Goal: Task Accomplishment & Management: Manage account settings

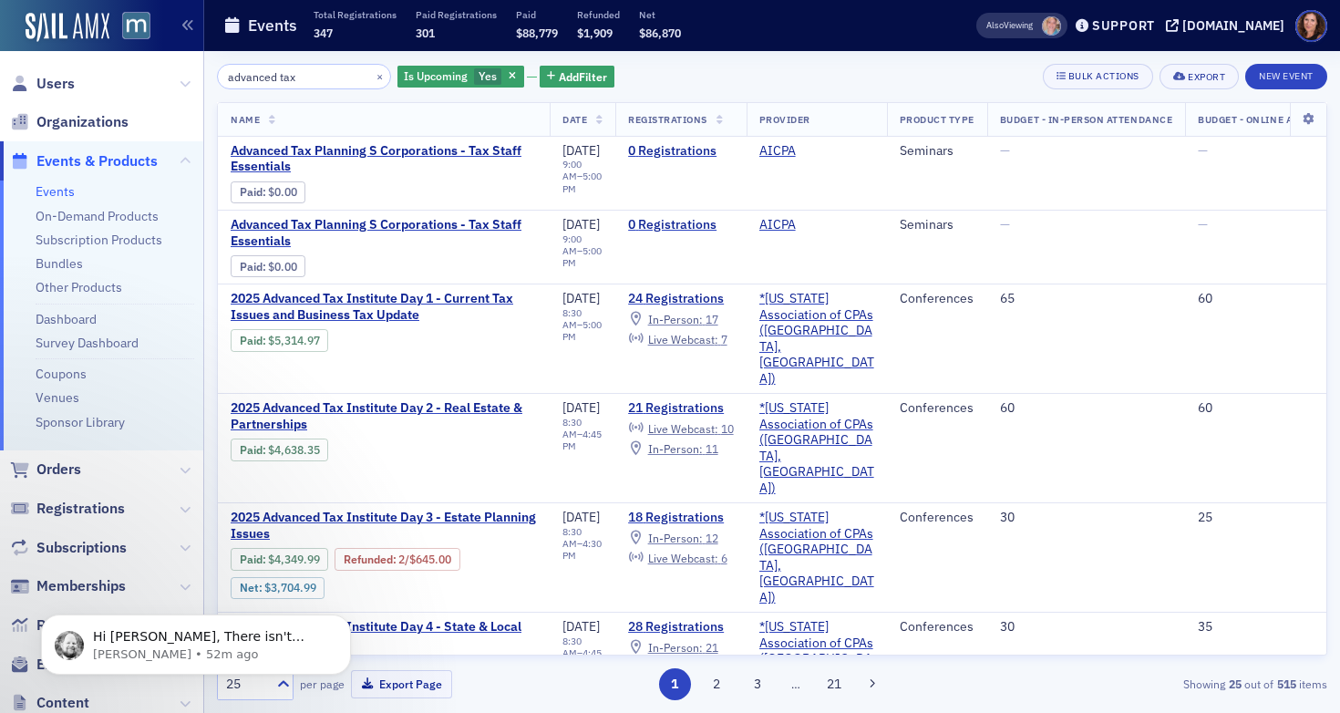
click at [273, 80] on input "advanced tax" at bounding box center [304, 77] width 174 height 26
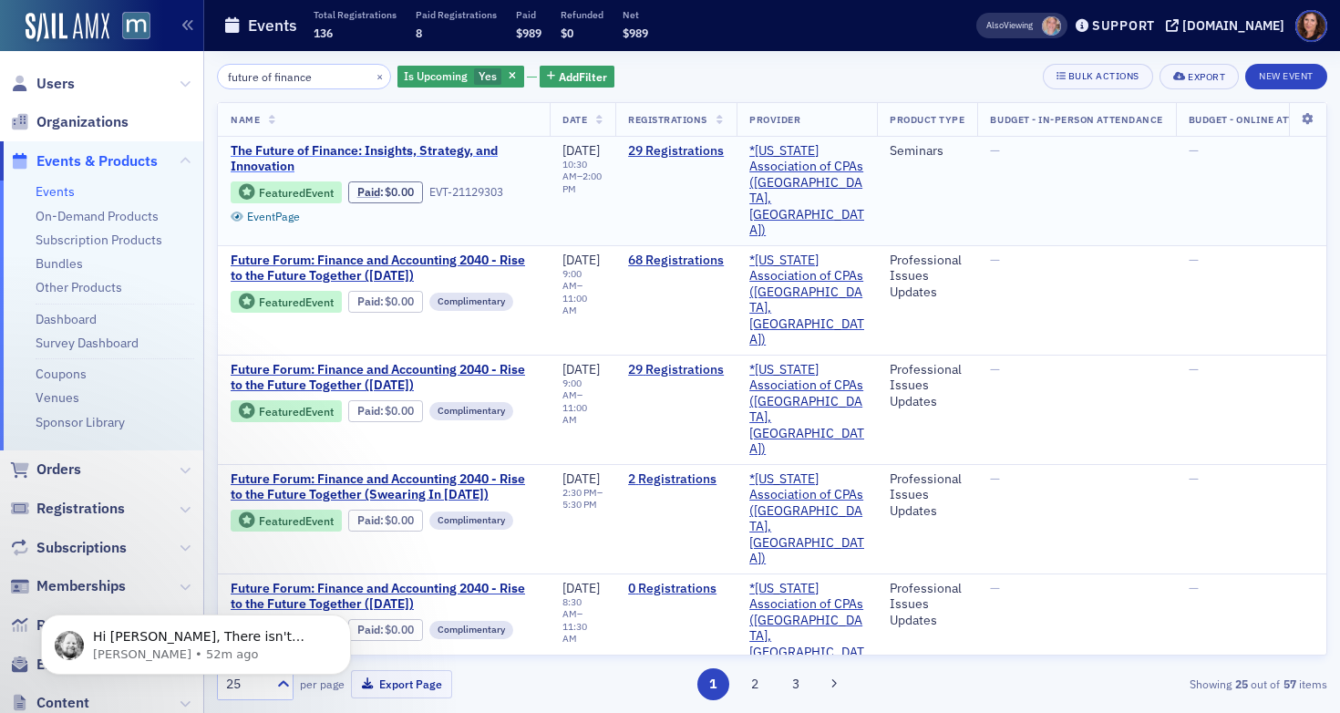
type input "future of finance"
click at [328, 149] on span "The Future of Finance: Insights, Strategy, and Innovation" at bounding box center [384, 159] width 306 height 32
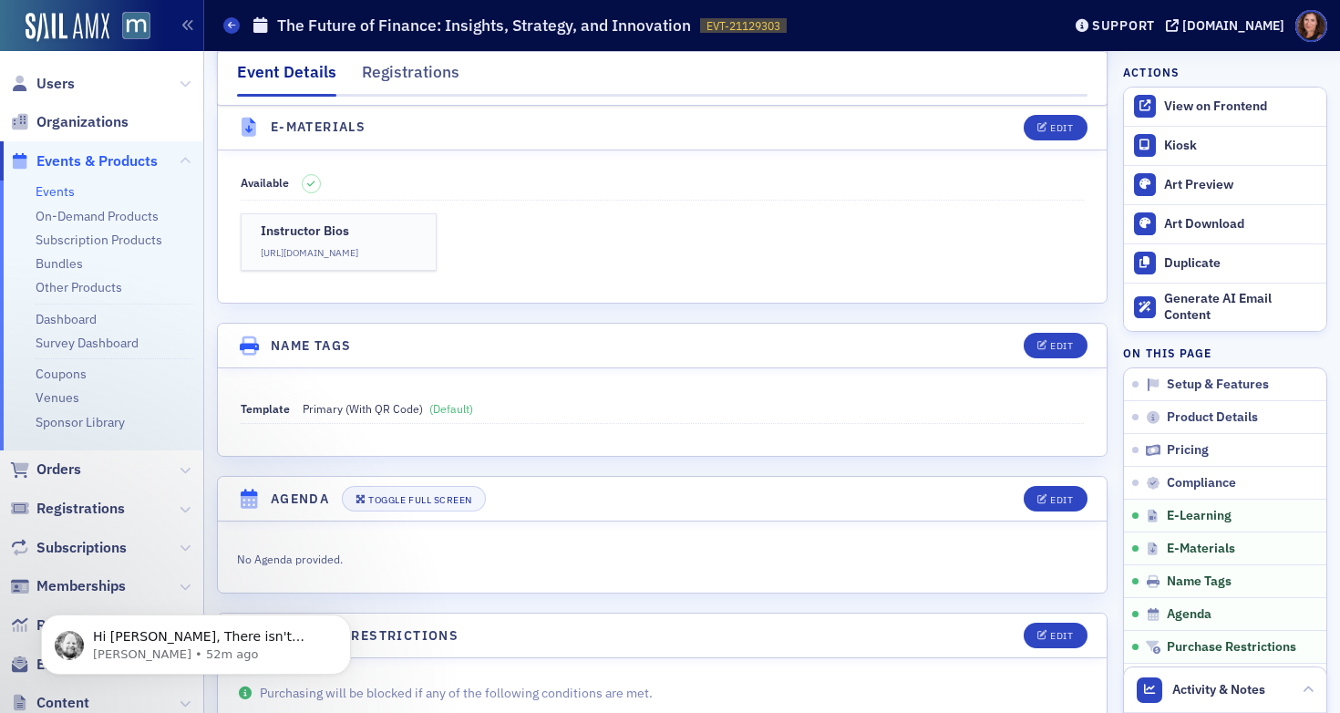
scroll to position [2651, 0]
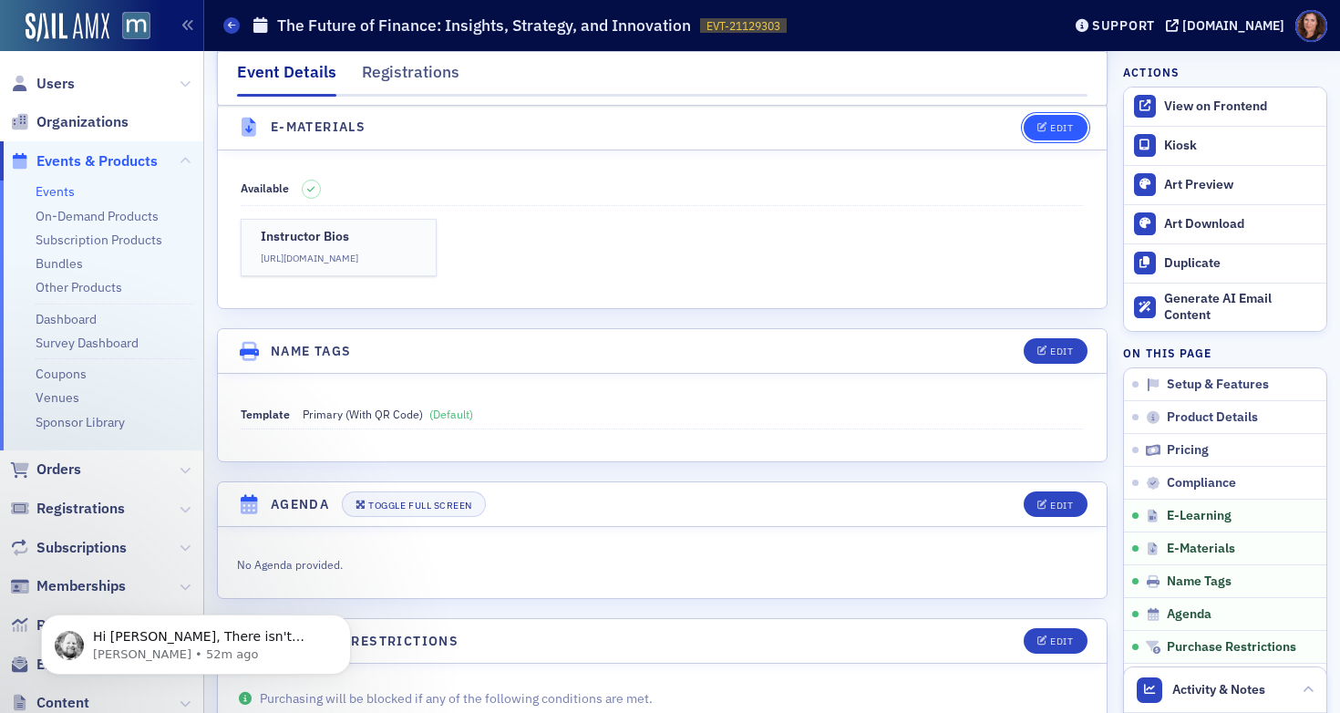
click at [1050, 125] on div "Edit" at bounding box center [1061, 128] width 23 height 10
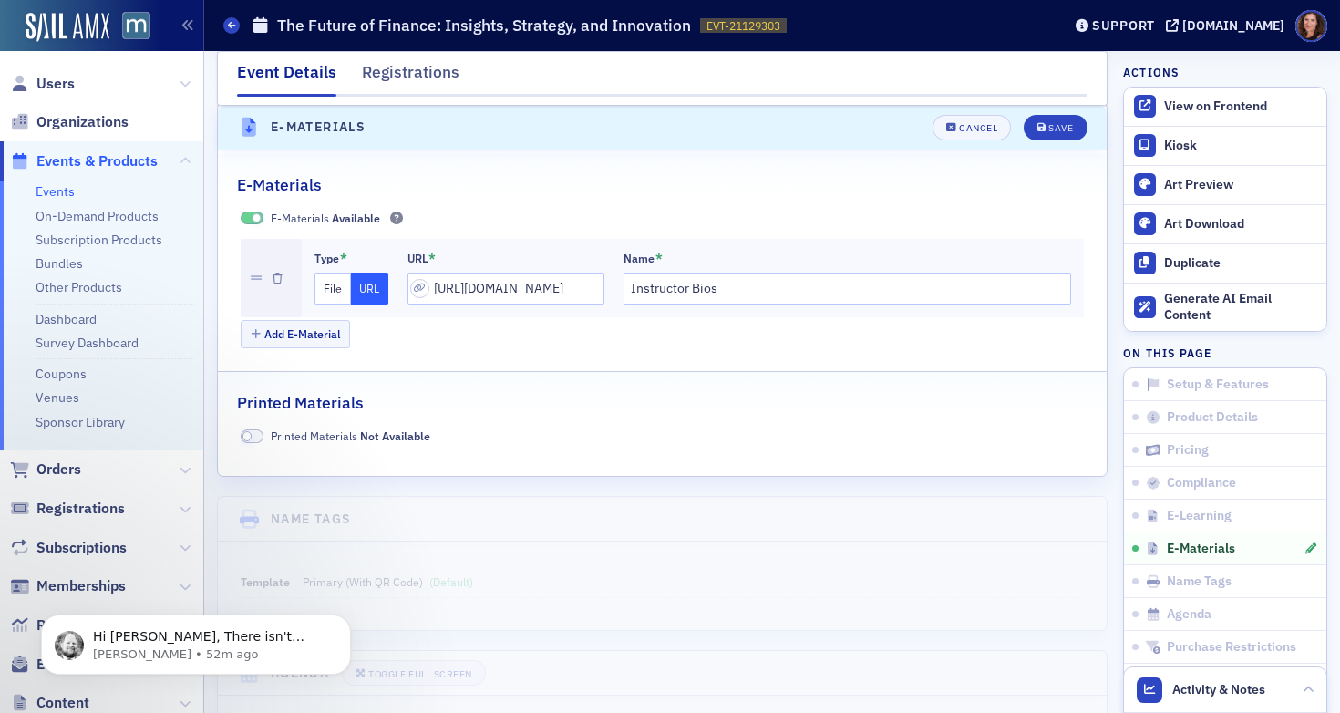
scroll to position [2624, 0]
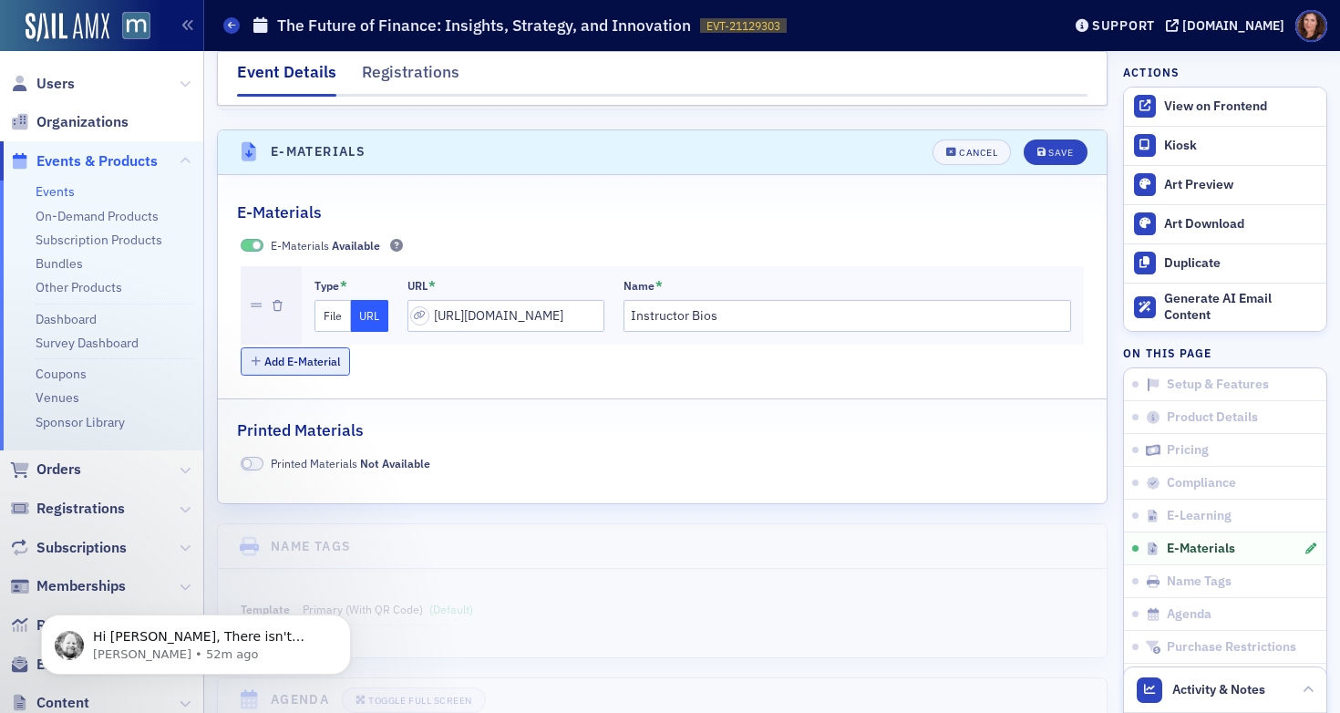
click at [310, 347] on button "Add E-Material" at bounding box center [296, 361] width 110 height 28
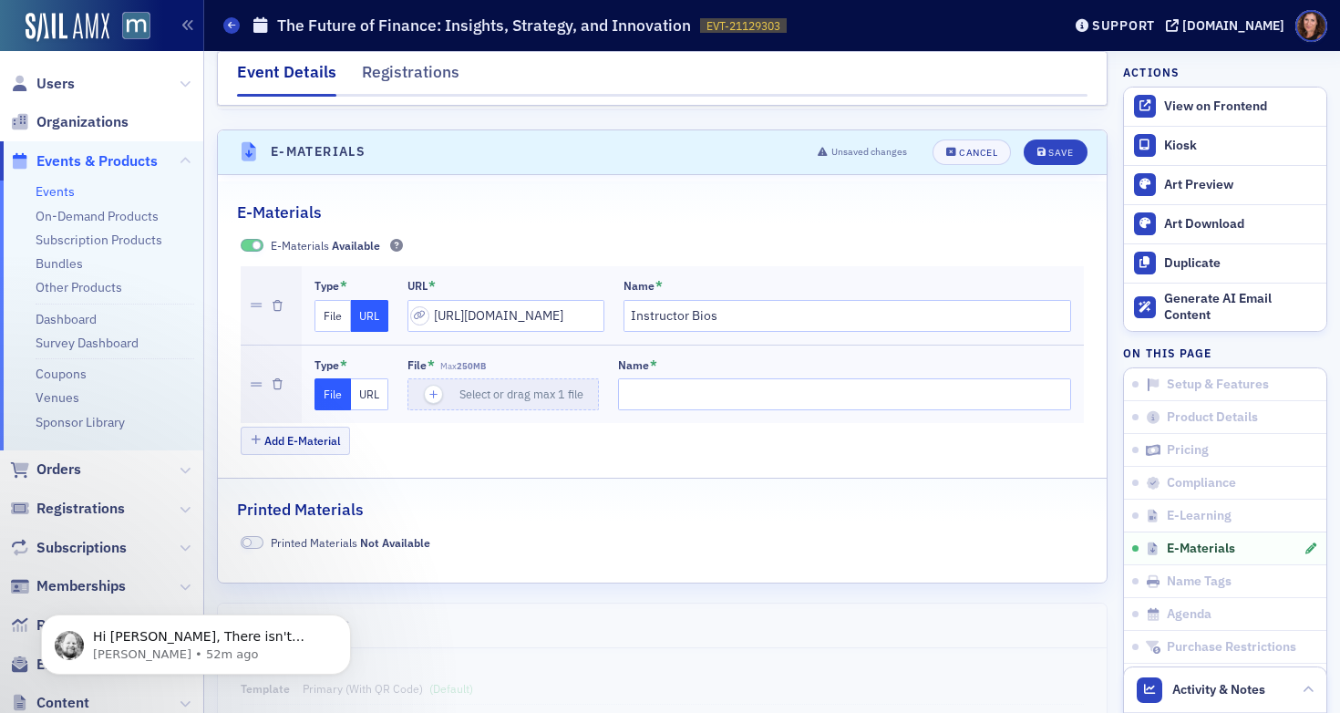
click at [377, 378] on button "URL" at bounding box center [369, 394] width 37 height 32
click at [479, 378] on input "url" at bounding box center [505, 394] width 197 height 32
paste input "[URL][DOMAIN_NAME]"
type input "[URL][DOMAIN_NAME]"
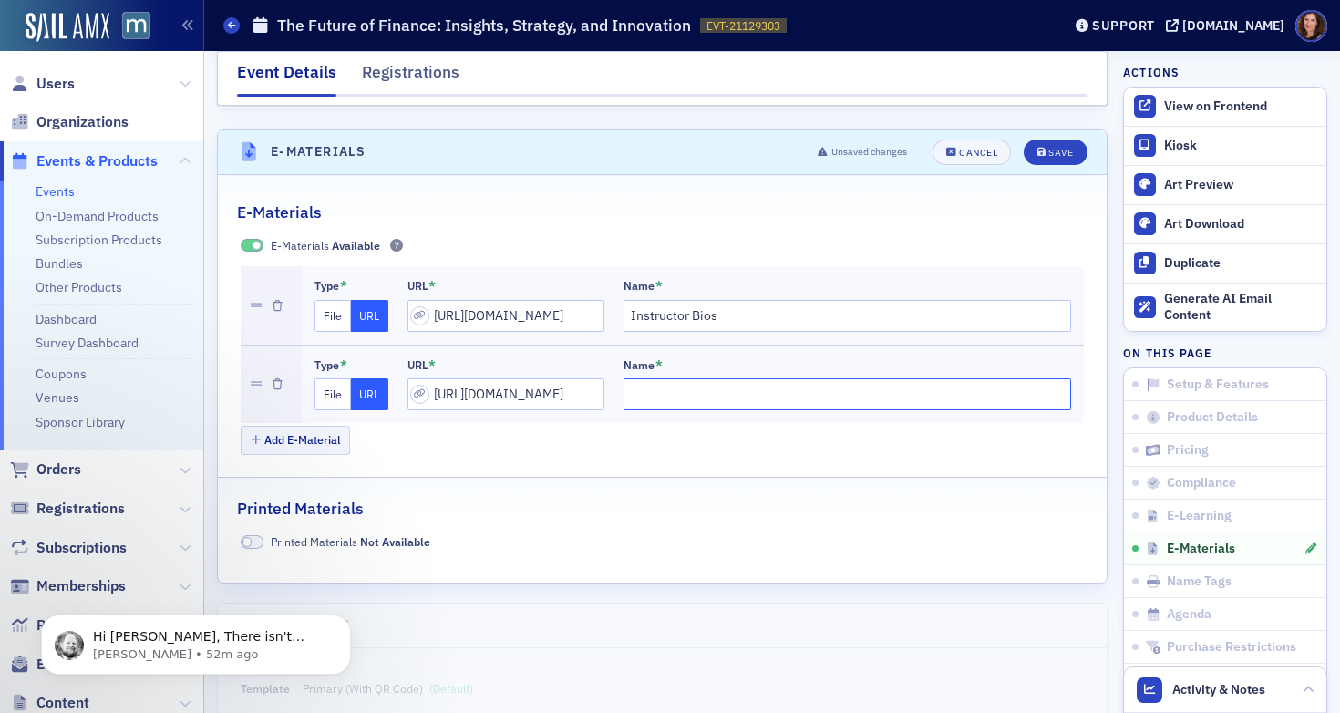
scroll to position [0, 0]
click at [633, 378] on input "Name *" at bounding box center [847, 394] width 448 height 32
type input "Materials"
click at [1053, 148] on div "Save" at bounding box center [1060, 153] width 25 height 10
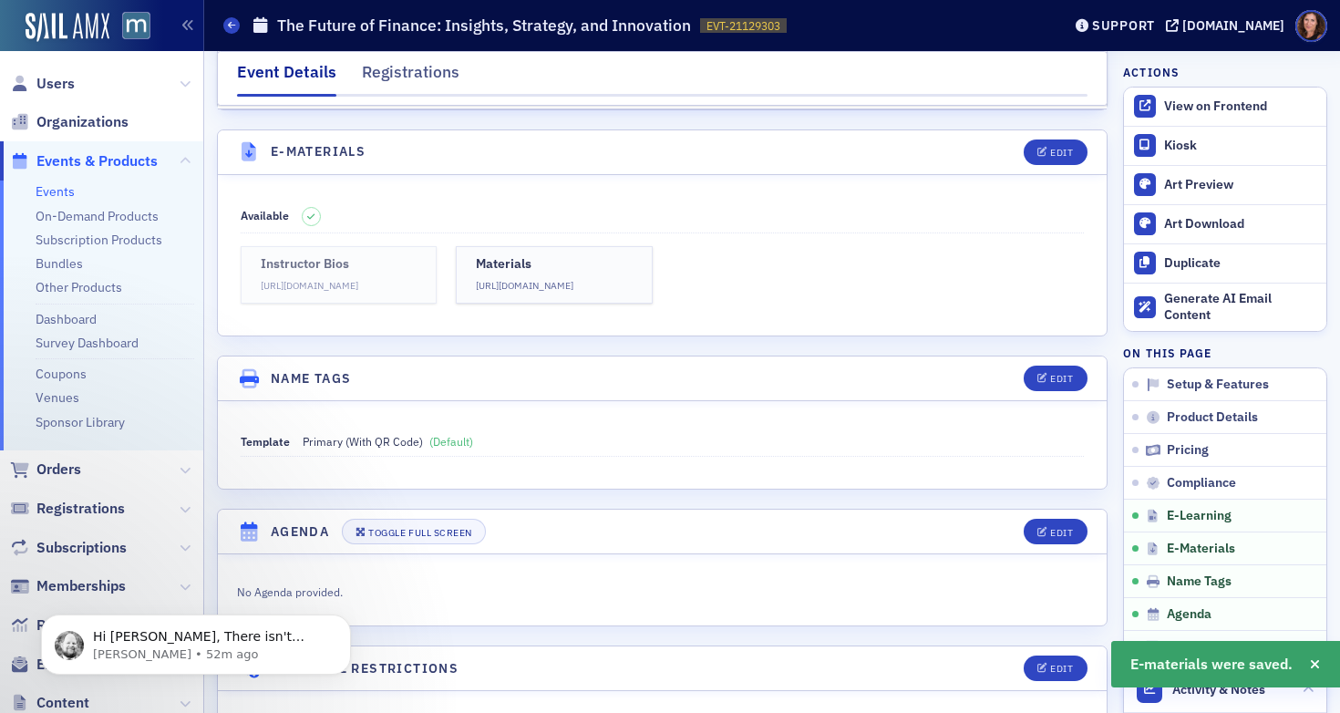
click at [365, 253] on link "Instructor Bios [URL][DOMAIN_NAME]" at bounding box center [339, 274] width 197 height 57
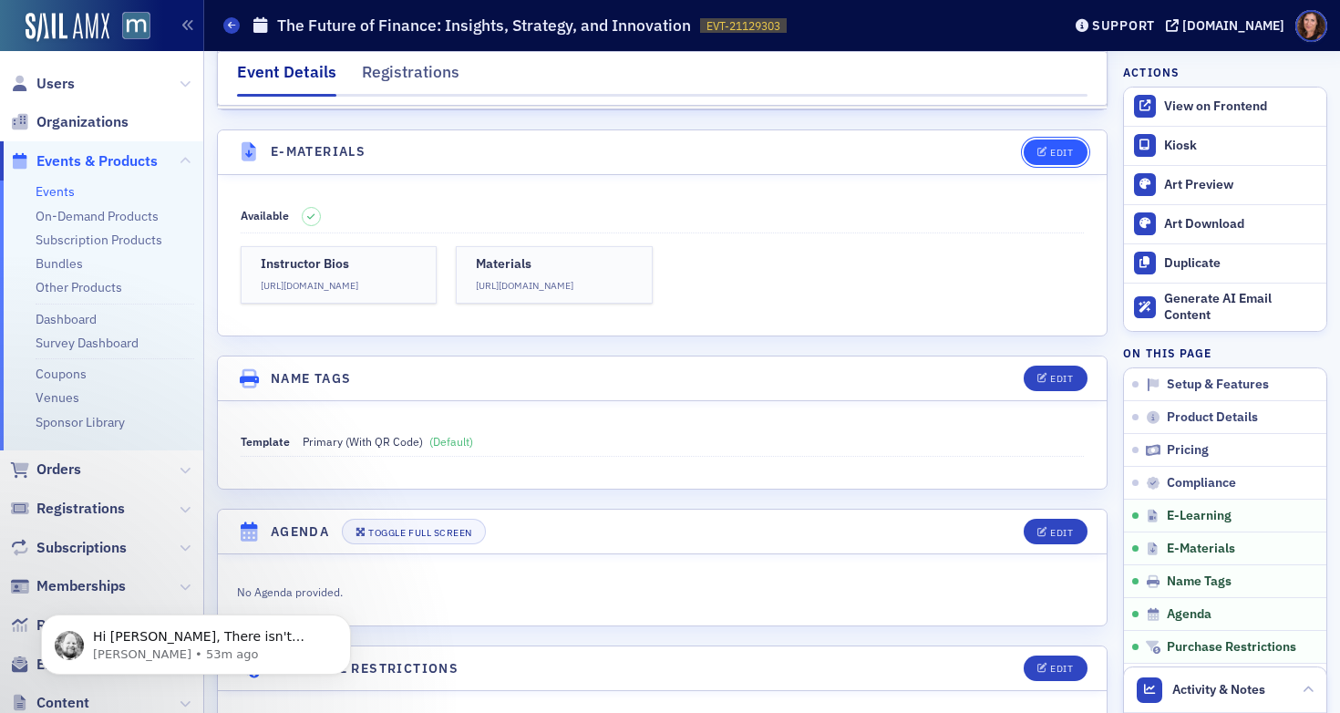
click at [1050, 148] on div "Edit" at bounding box center [1061, 153] width 23 height 10
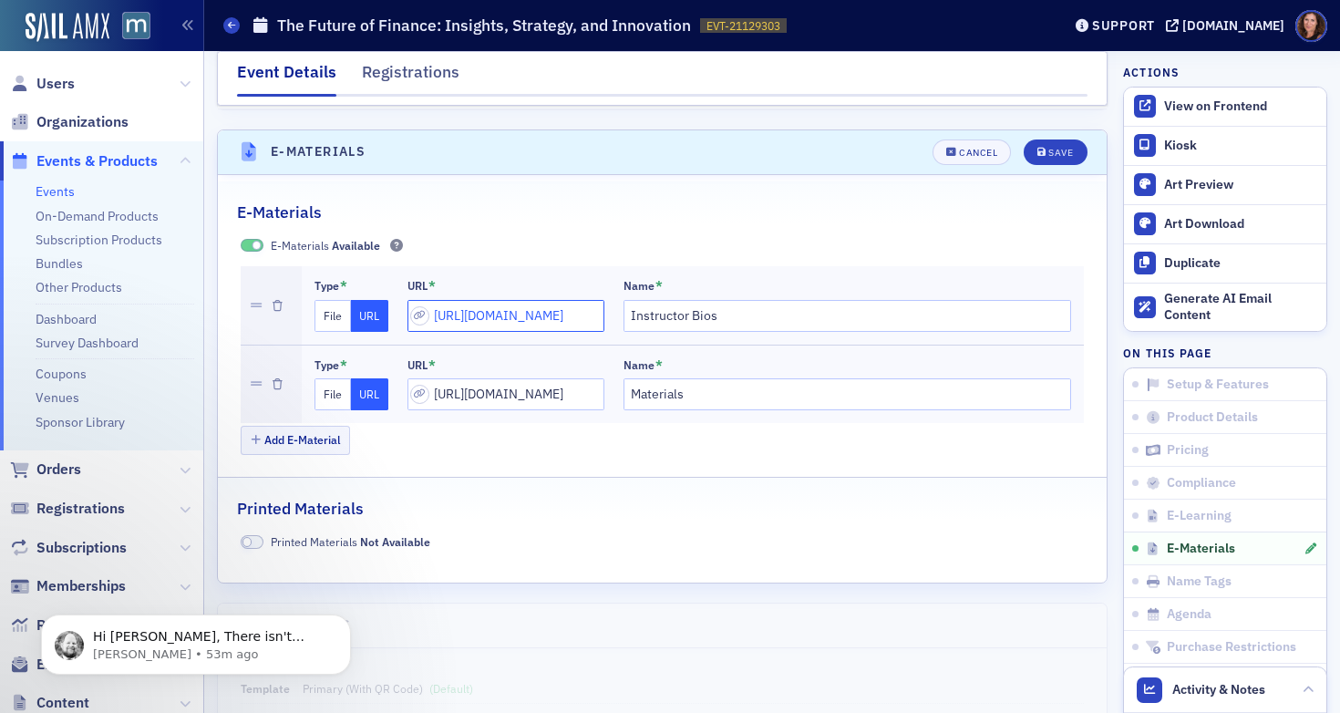
click at [517, 300] on input "[URL][DOMAIN_NAME]" at bounding box center [505, 316] width 197 height 32
paste input "[URL][DOMAIN_NAME]"
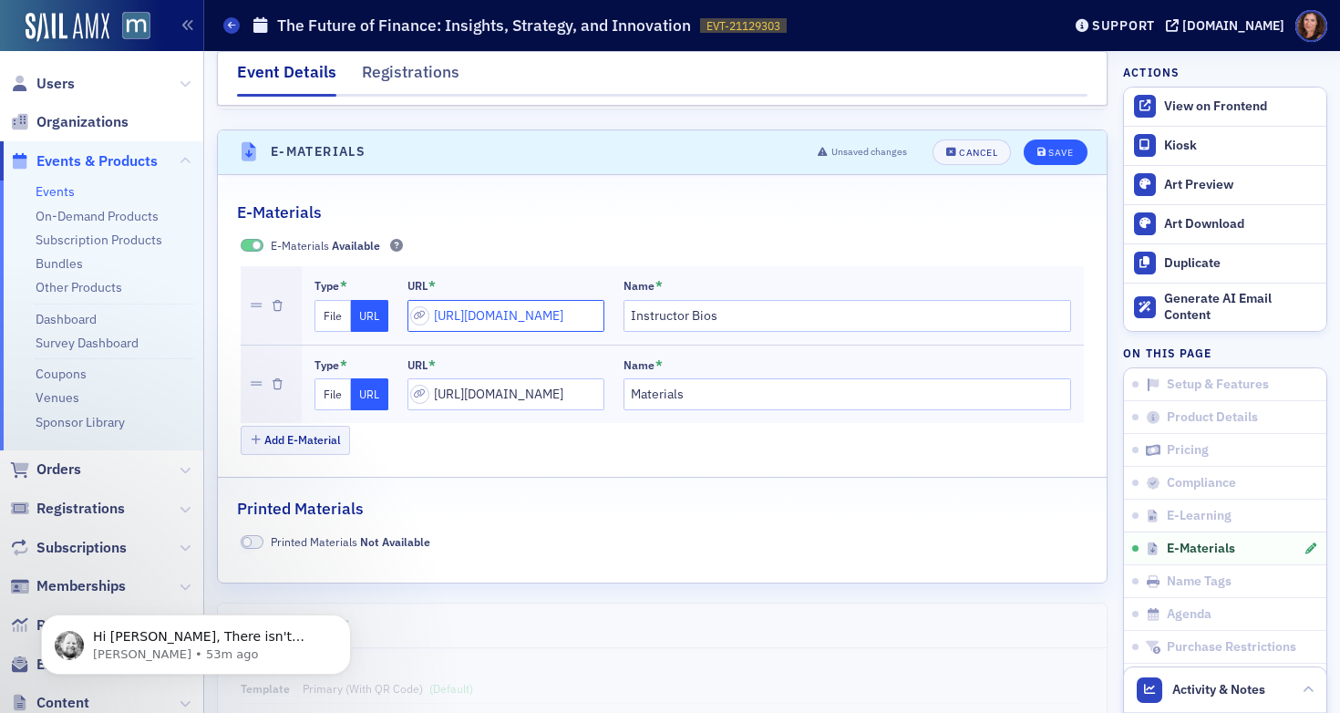
type input "[URL][DOMAIN_NAME]"
click at [1053, 148] on div "Save" at bounding box center [1060, 153] width 25 height 10
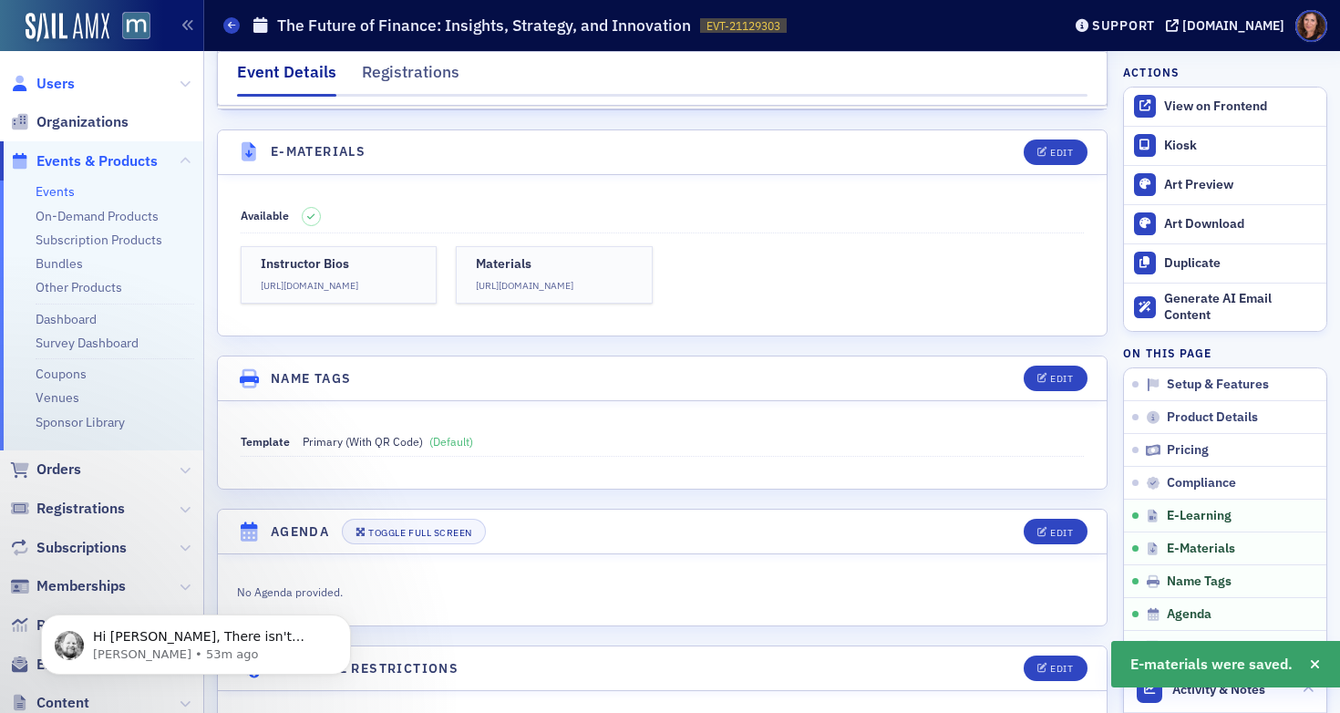
click at [63, 88] on span "Users" at bounding box center [55, 84] width 38 height 20
